Goal: Find specific page/section: Find specific page/section

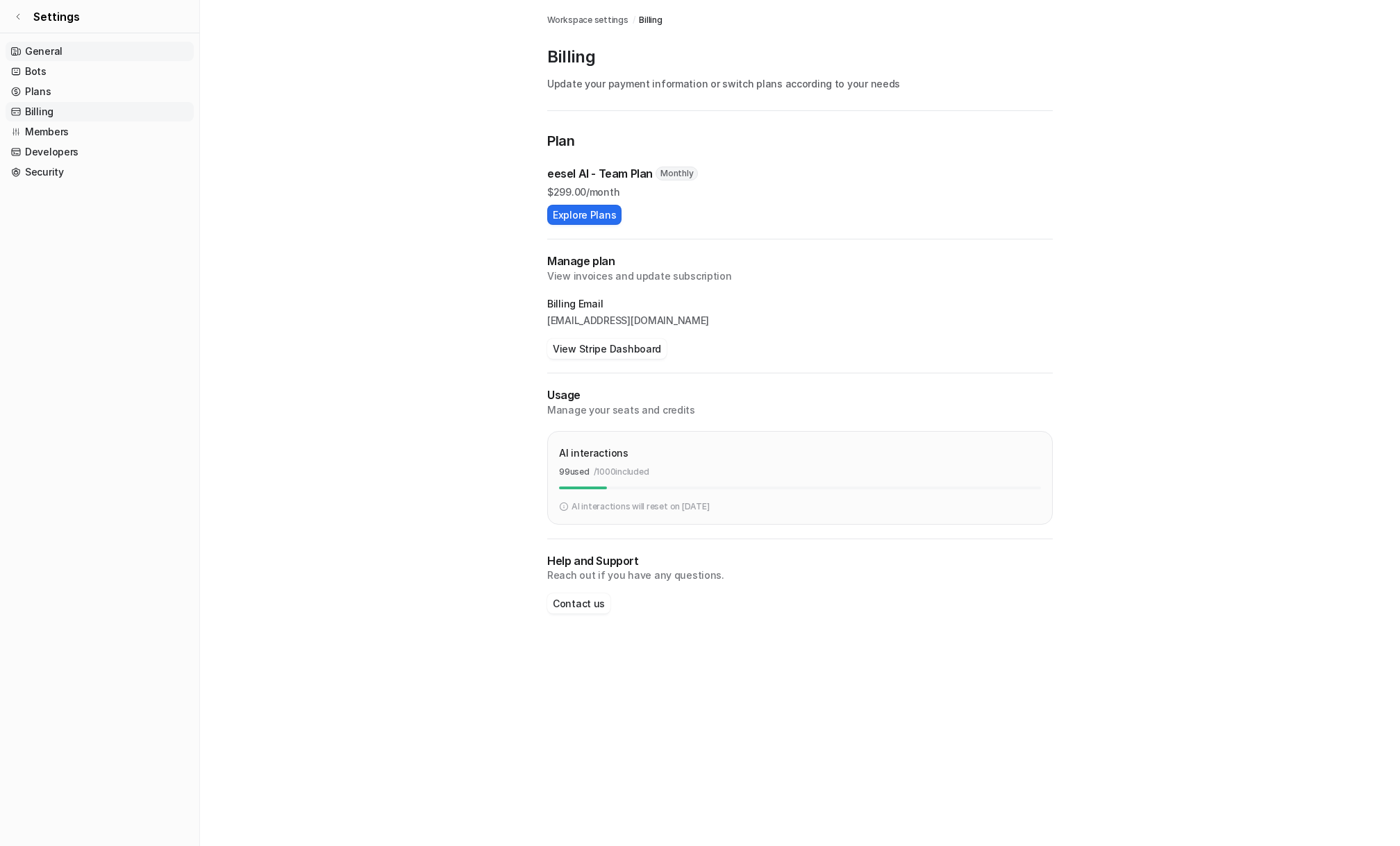
click at [66, 53] on link "General" at bounding box center [99, 50] width 188 height 19
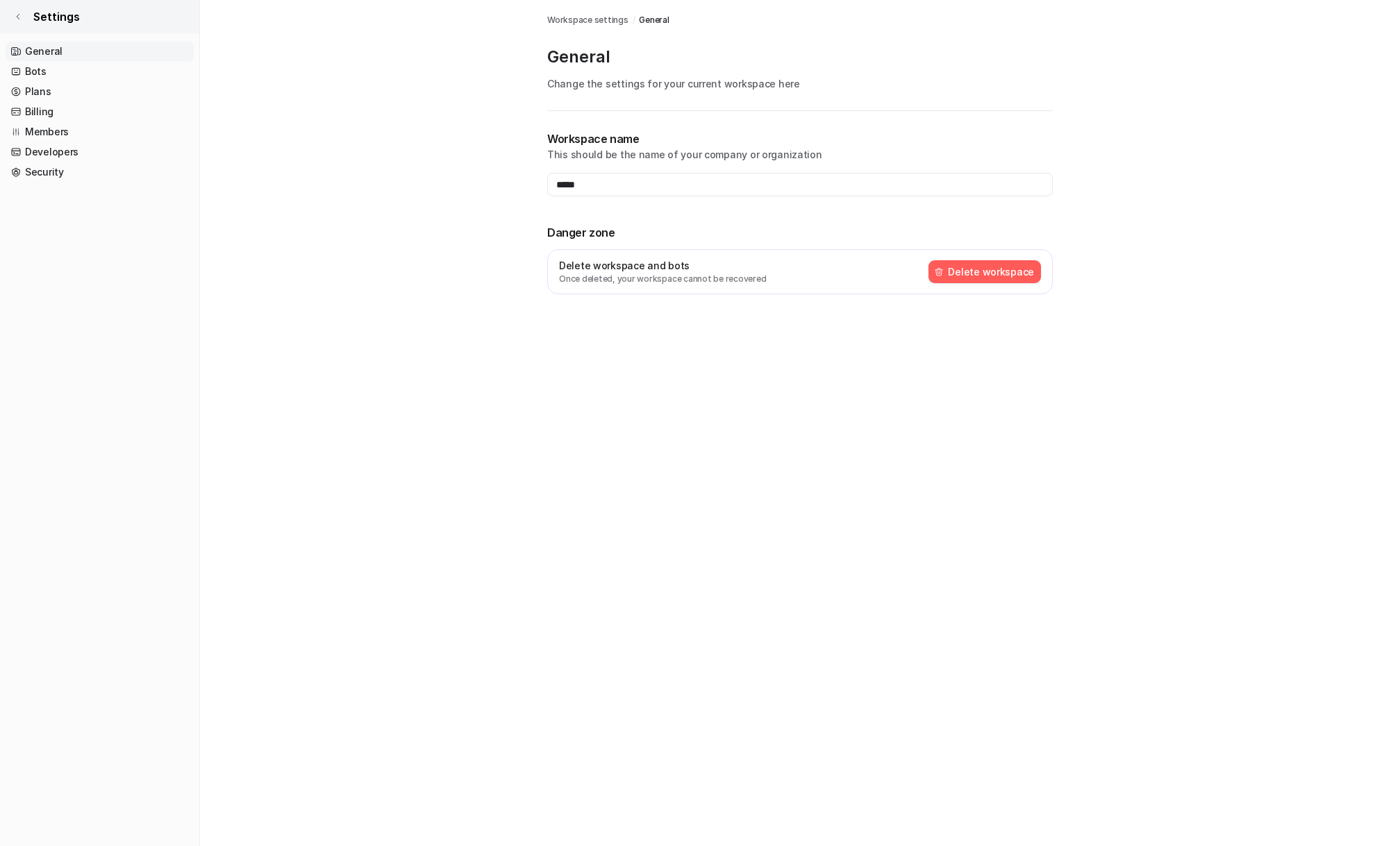
click at [19, 19] on icon at bounding box center [17, 17] width 8 height 8
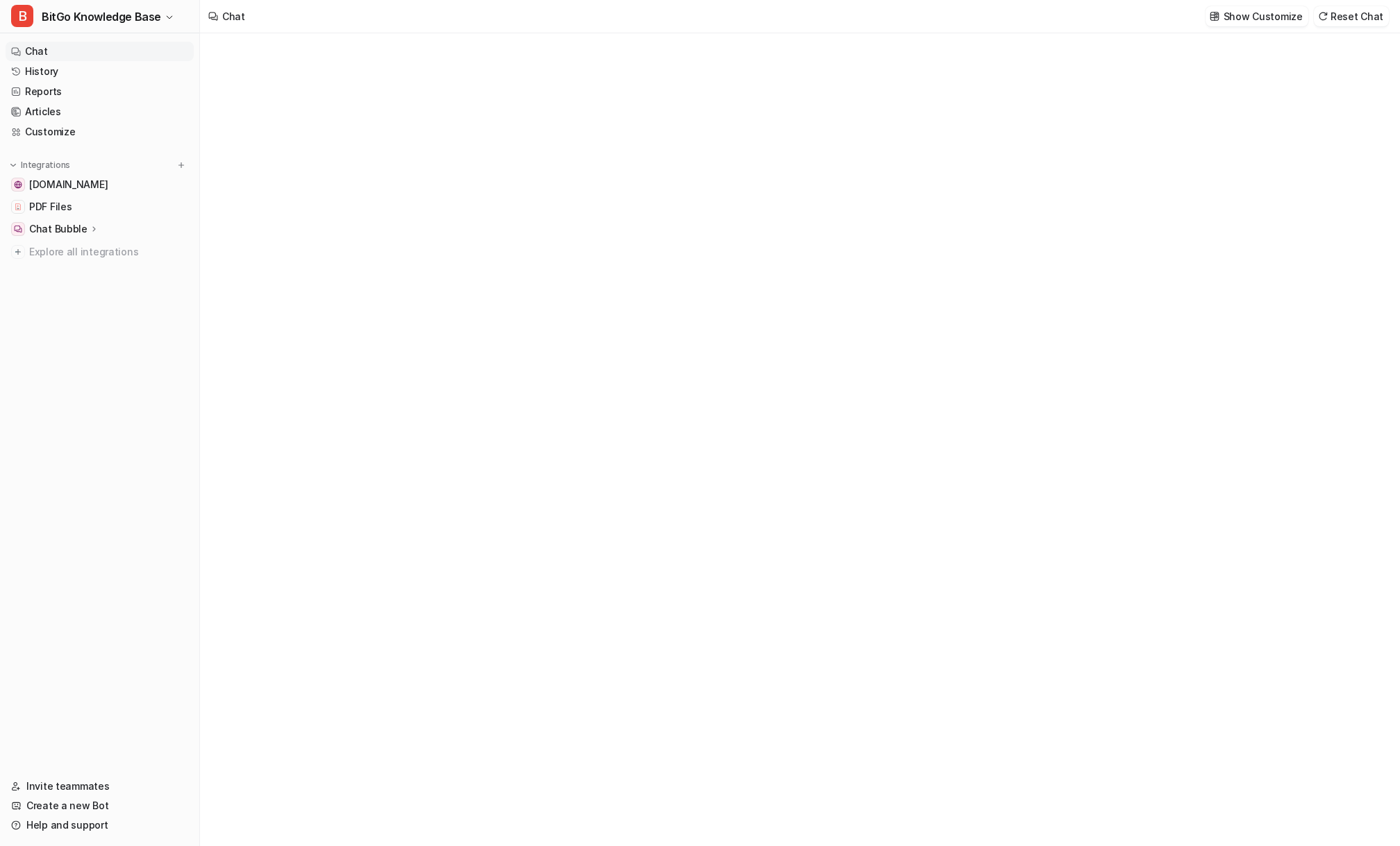
type textarea "**********"
click at [54, 91] on link "Reports" at bounding box center [99, 91] width 188 height 19
